Goal: Check status: Check status

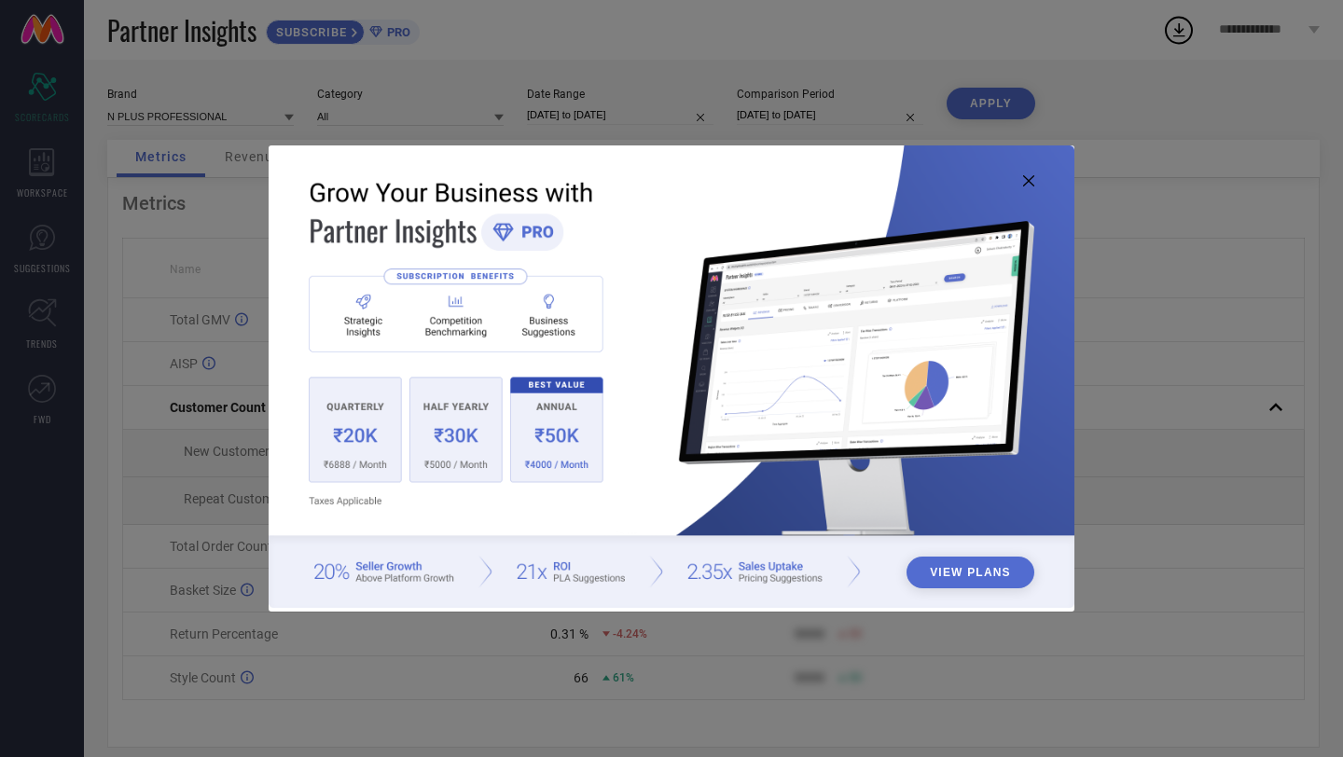
click at [1027, 184] on icon at bounding box center [1028, 180] width 11 height 11
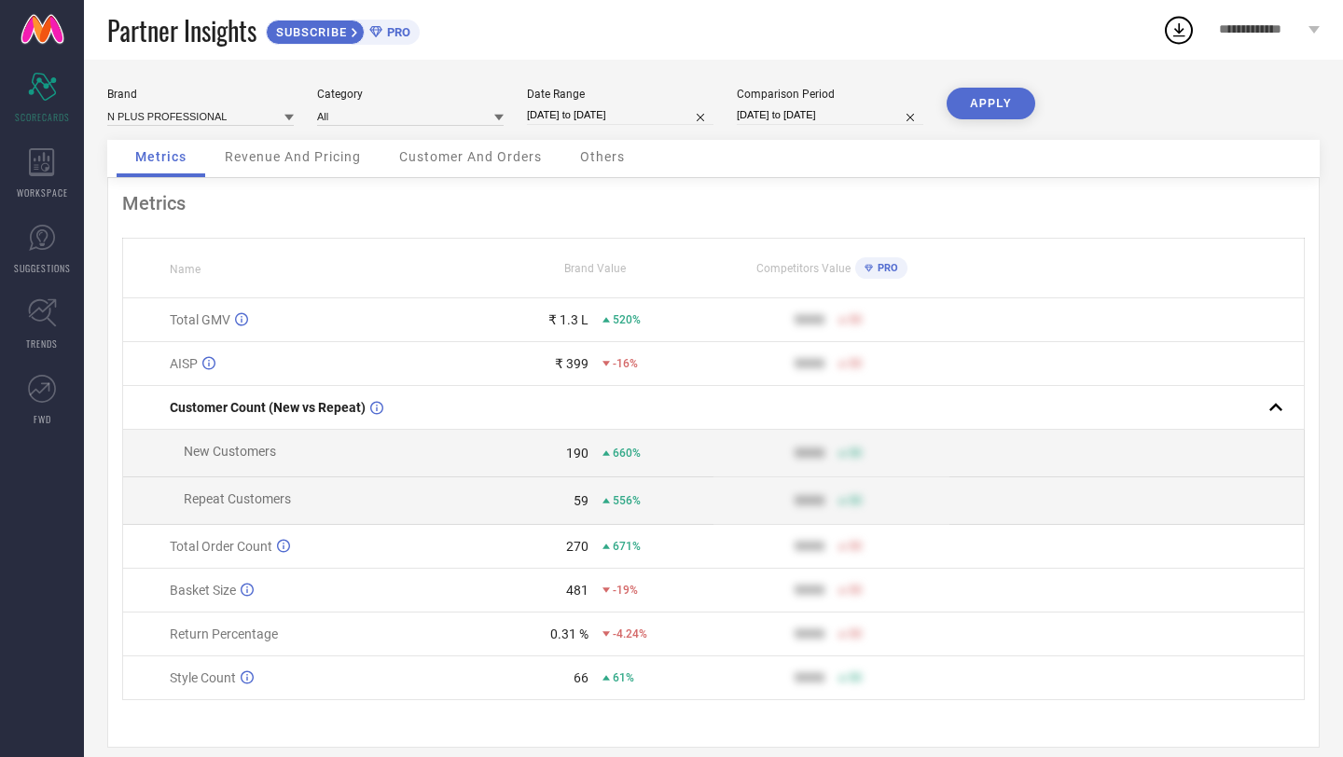
click at [578, 126] on div "Date Range [DATE] to [DATE]" at bounding box center [620, 107] width 187 height 38
select select "4"
select select "2025"
select select "5"
select select "2025"
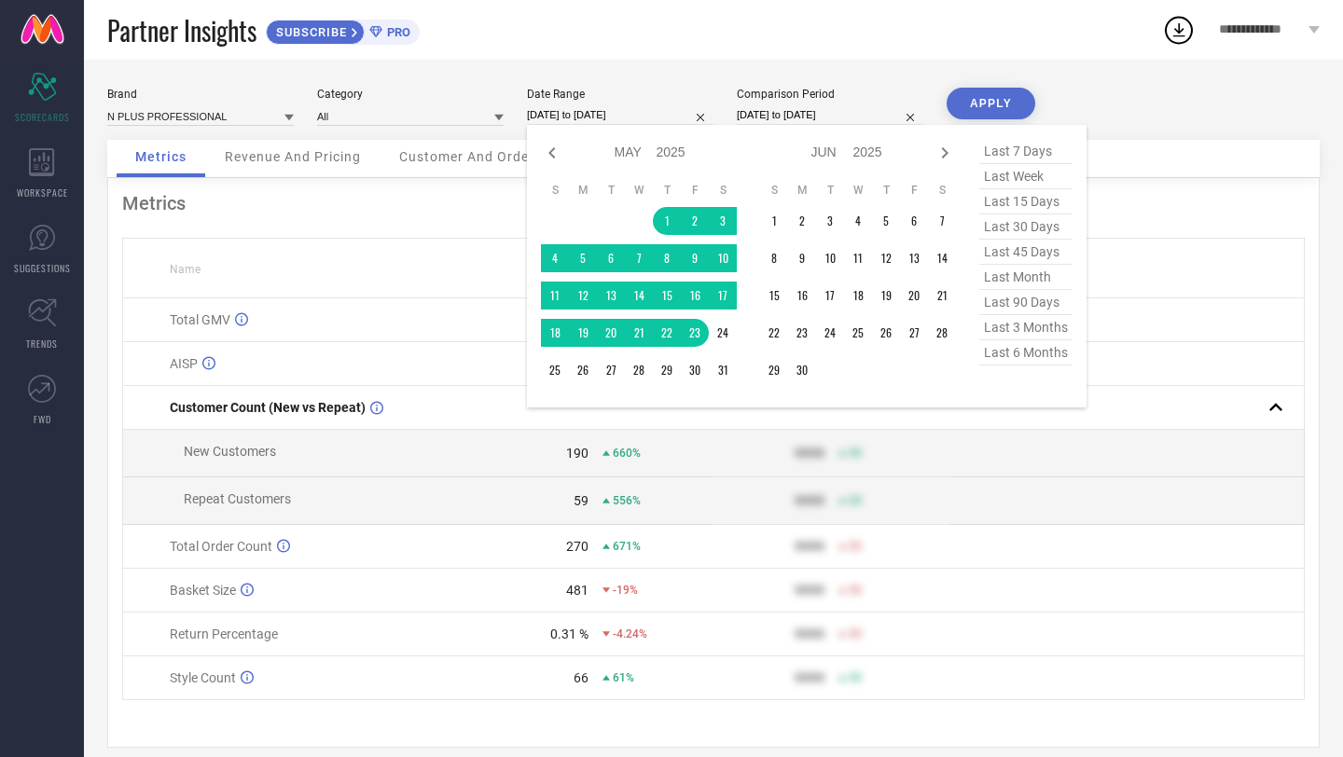
click at [578, 116] on input "[DATE] to [DATE]" at bounding box center [620, 115] width 187 height 20
click at [946, 151] on icon at bounding box center [945, 152] width 7 height 11
select select "5"
select select "2025"
select select "6"
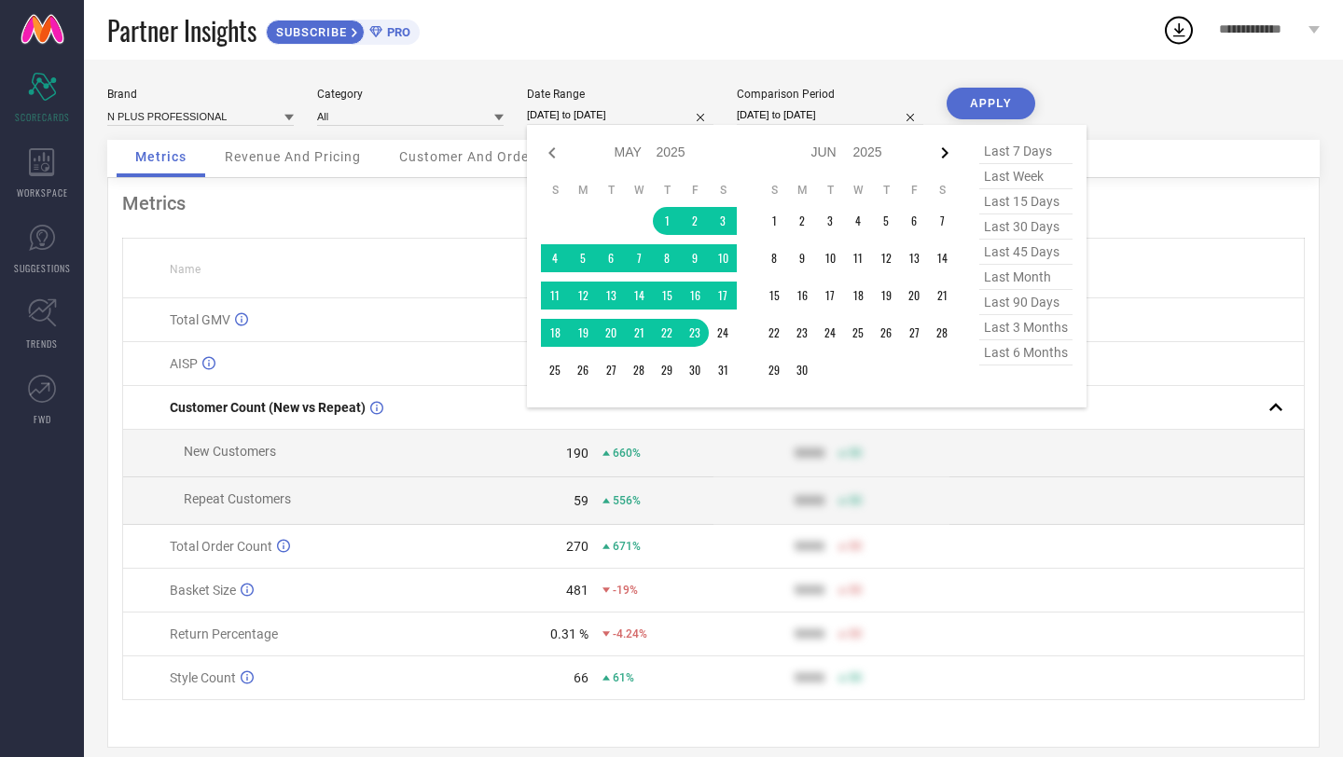
select select "2025"
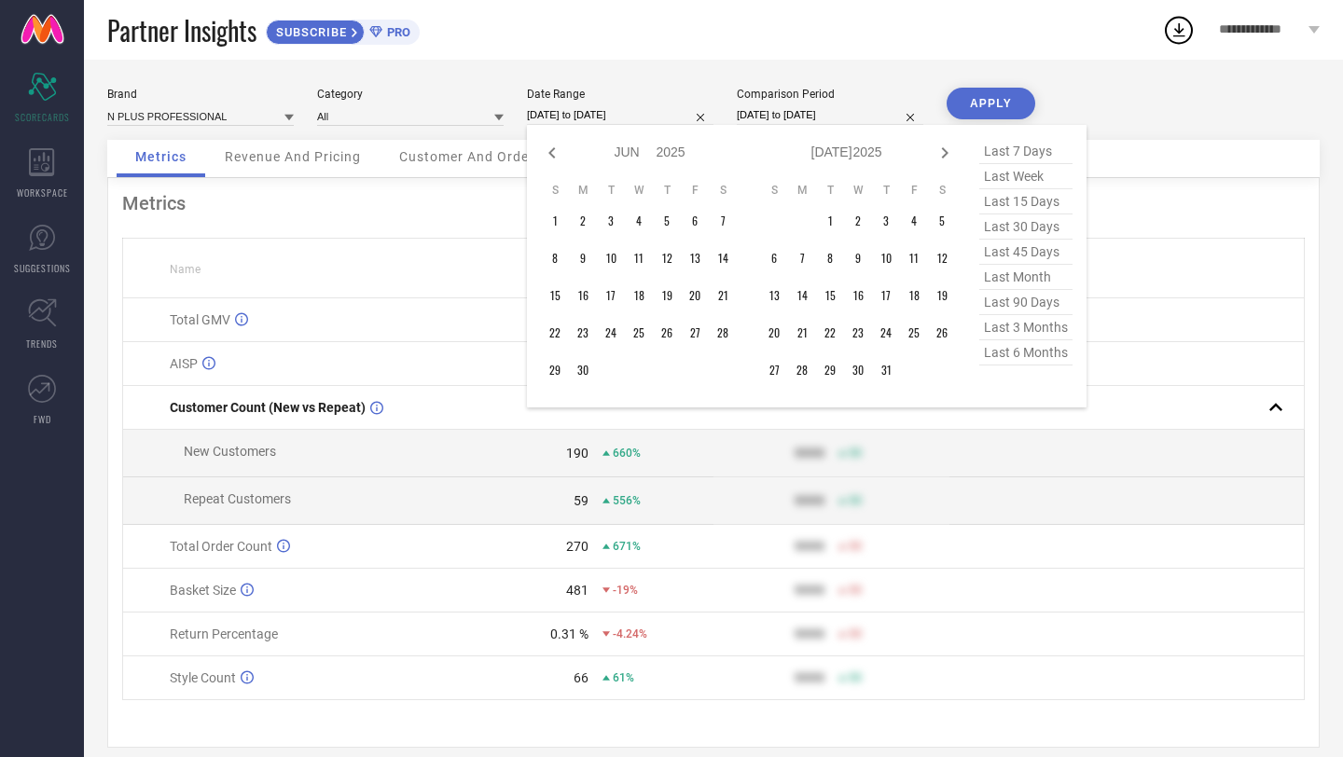
click at [946, 151] on icon at bounding box center [945, 152] width 7 height 11
select select "6"
select select "2025"
select select "7"
select select "2025"
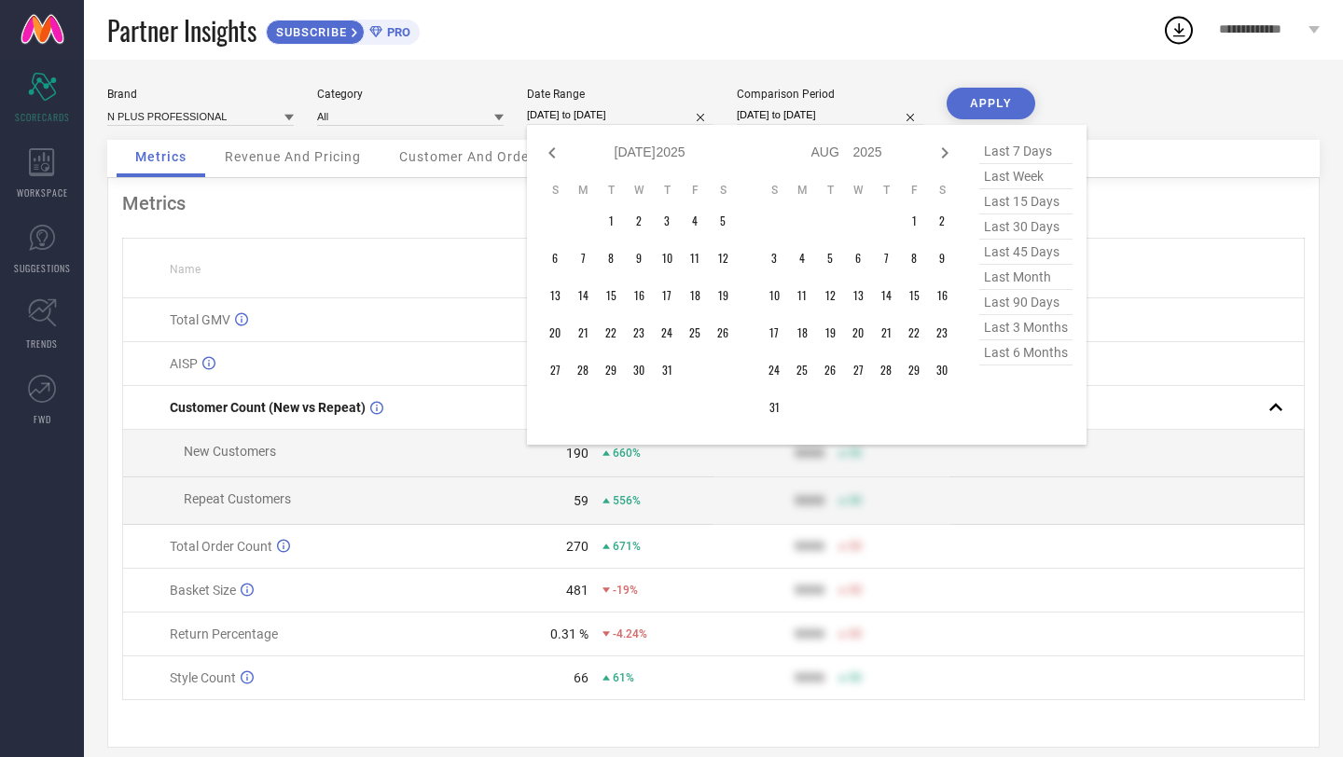
click at [946, 151] on icon at bounding box center [945, 152] width 7 height 11
select select "7"
select select "2025"
select select "8"
select select "2025"
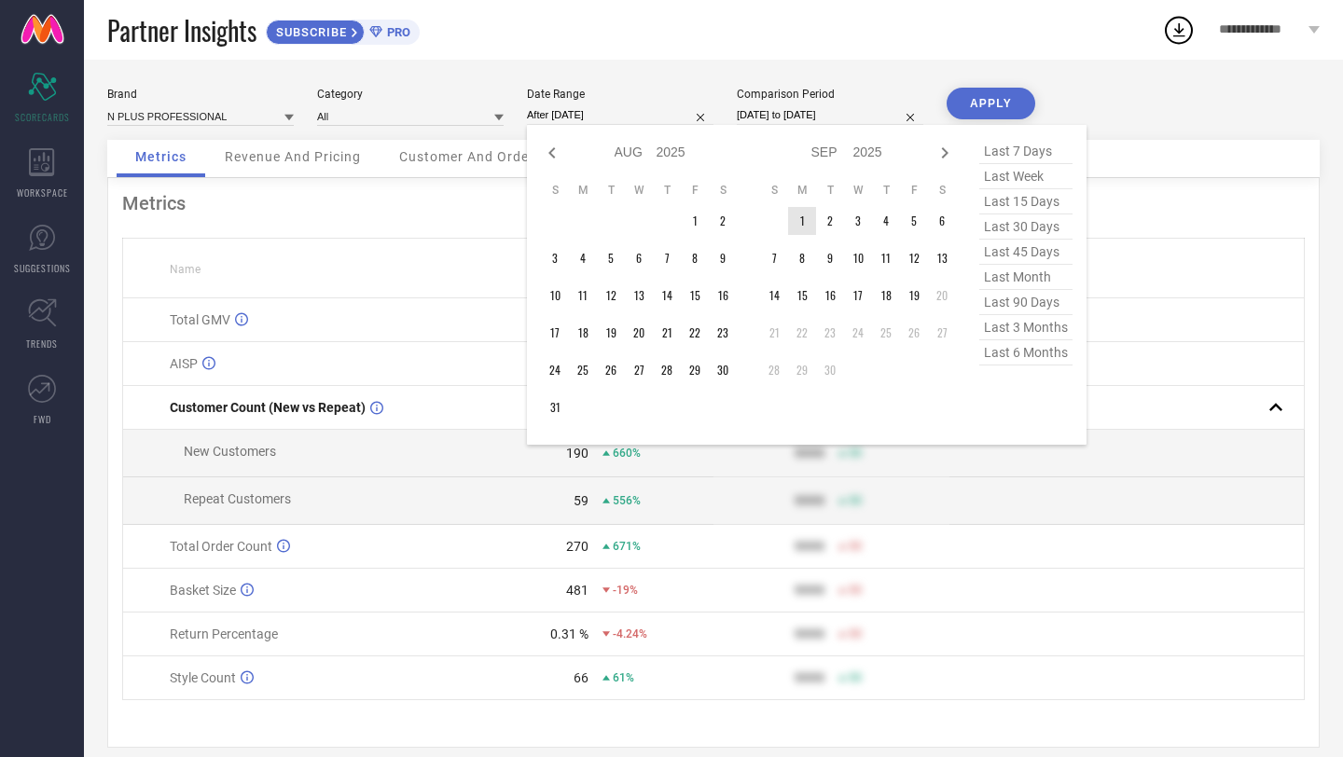
click at [810, 219] on td "1" at bounding box center [802, 221] width 28 height 28
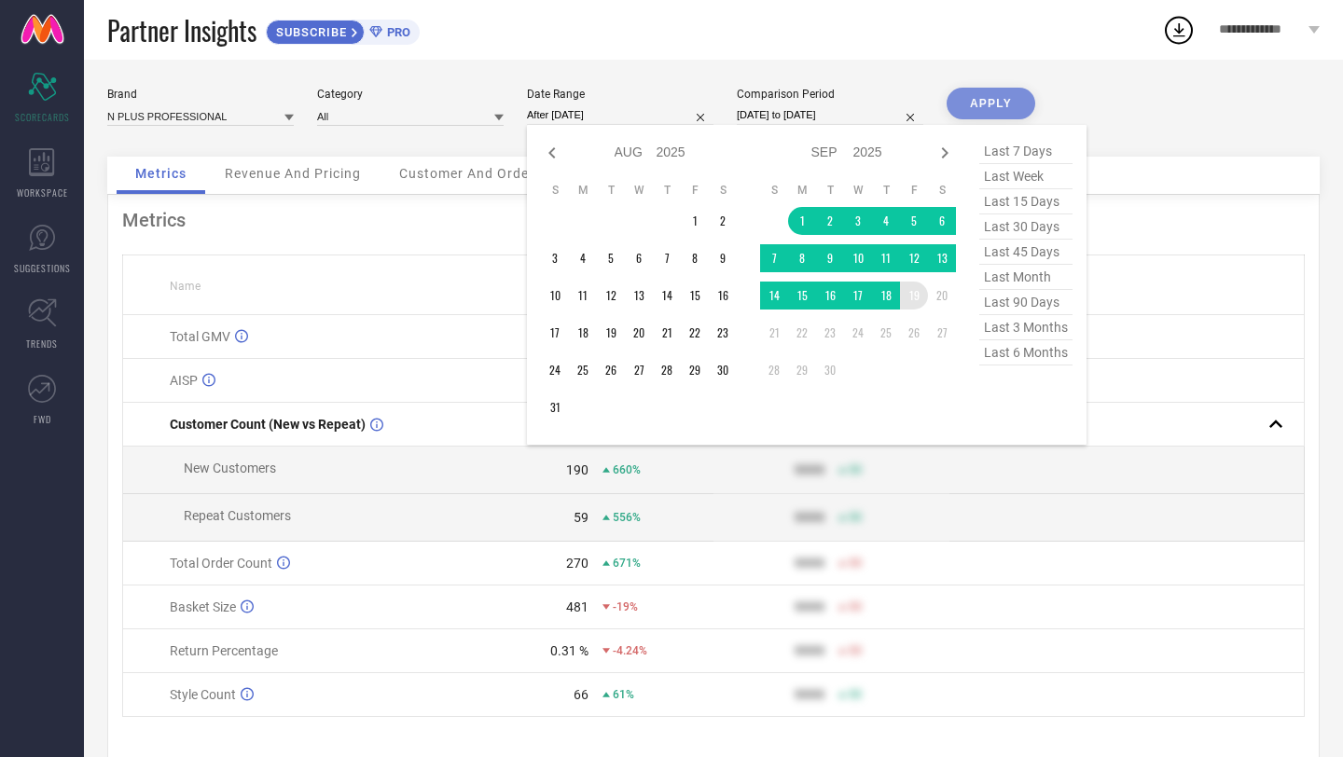
type input "[DATE] to [DATE]"
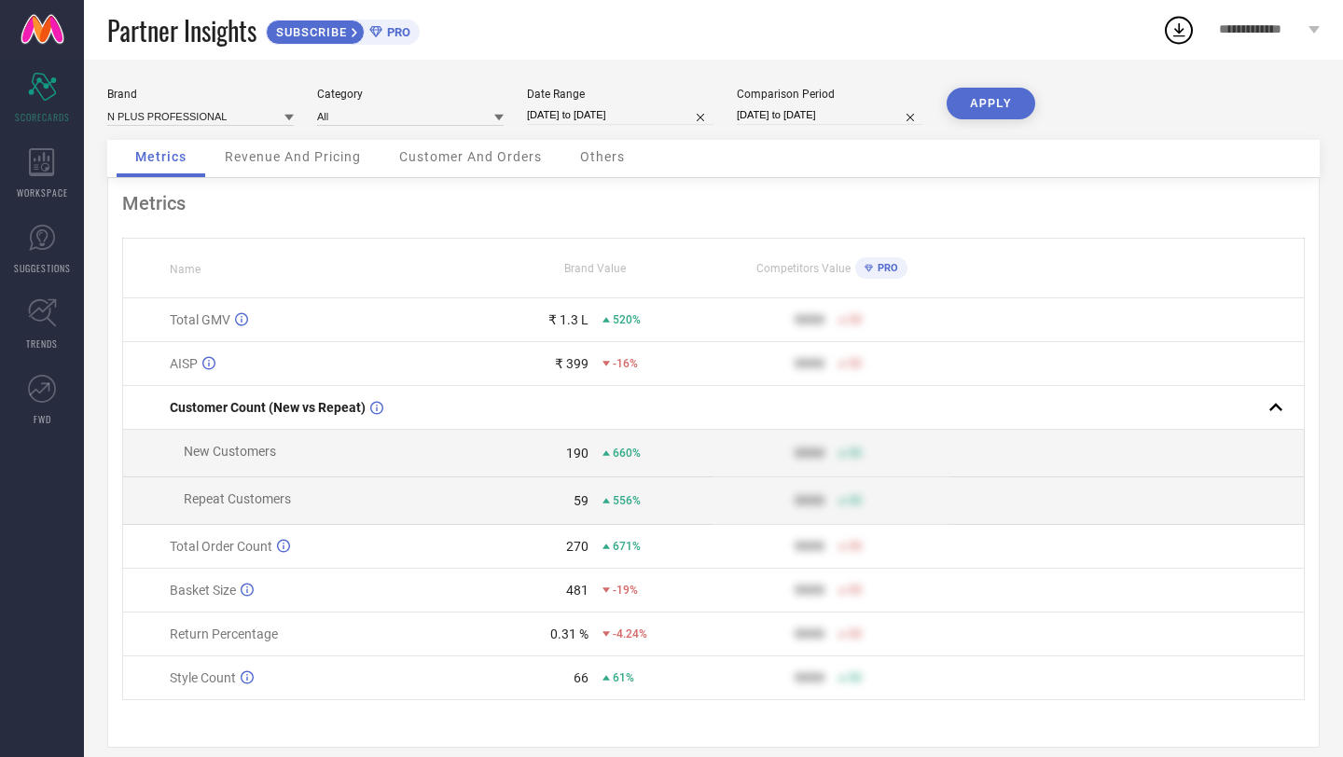
click at [980, 104] on button "APPLY" at bounding box center [991, 104] width 89 height 32
